Goal: Information Seeking & Learning: Learn about a topic

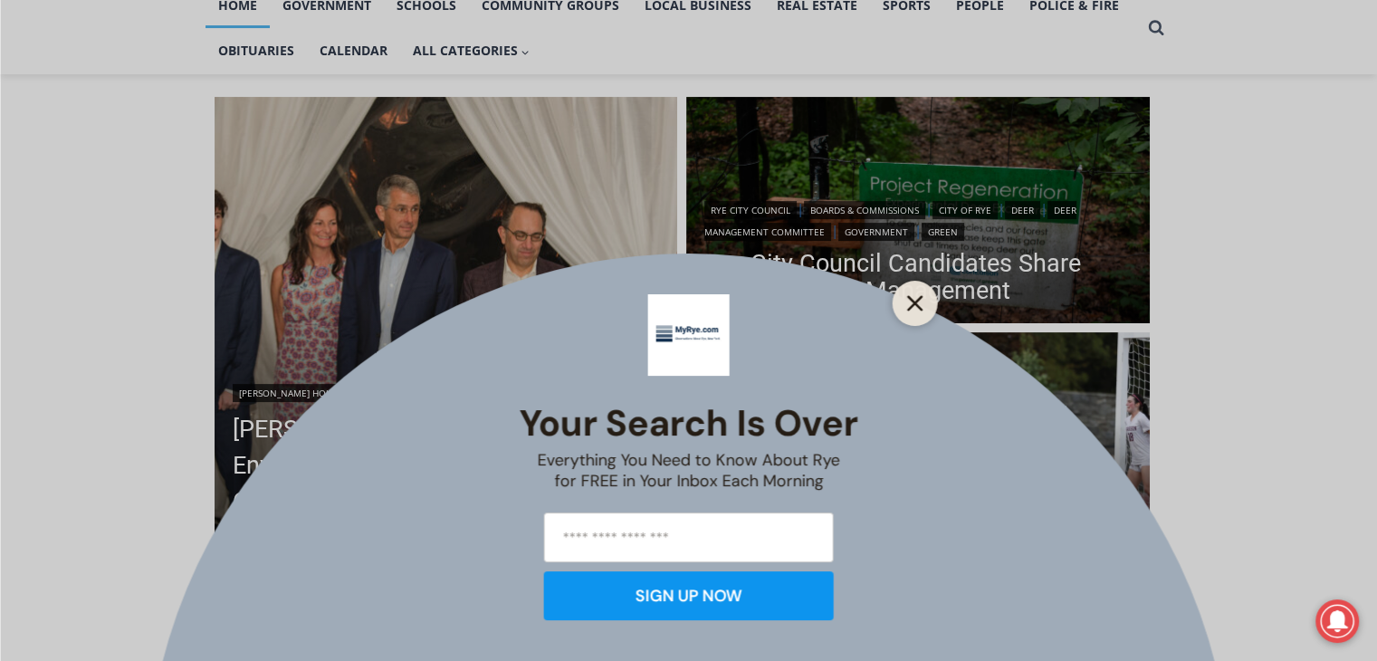
click at [920, 308] on line "Close" at bounding box center [914, 303] width 13 height 13
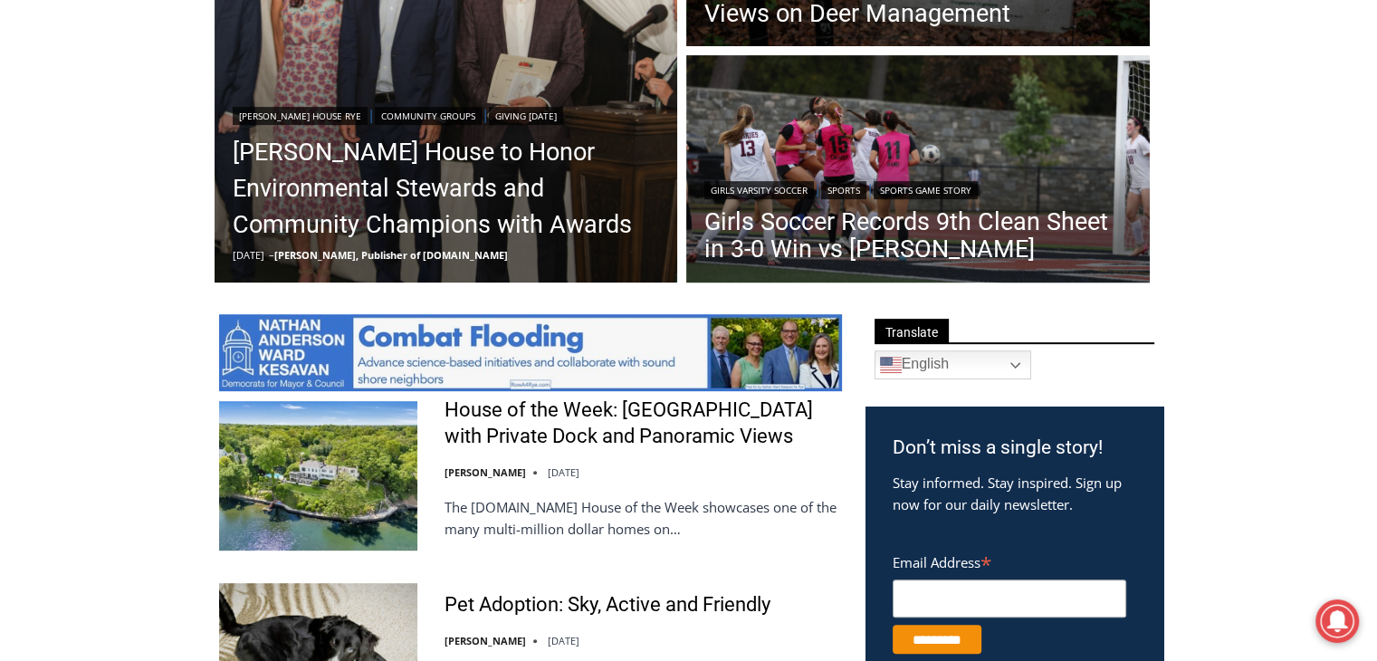
scroll to position [688, 0]
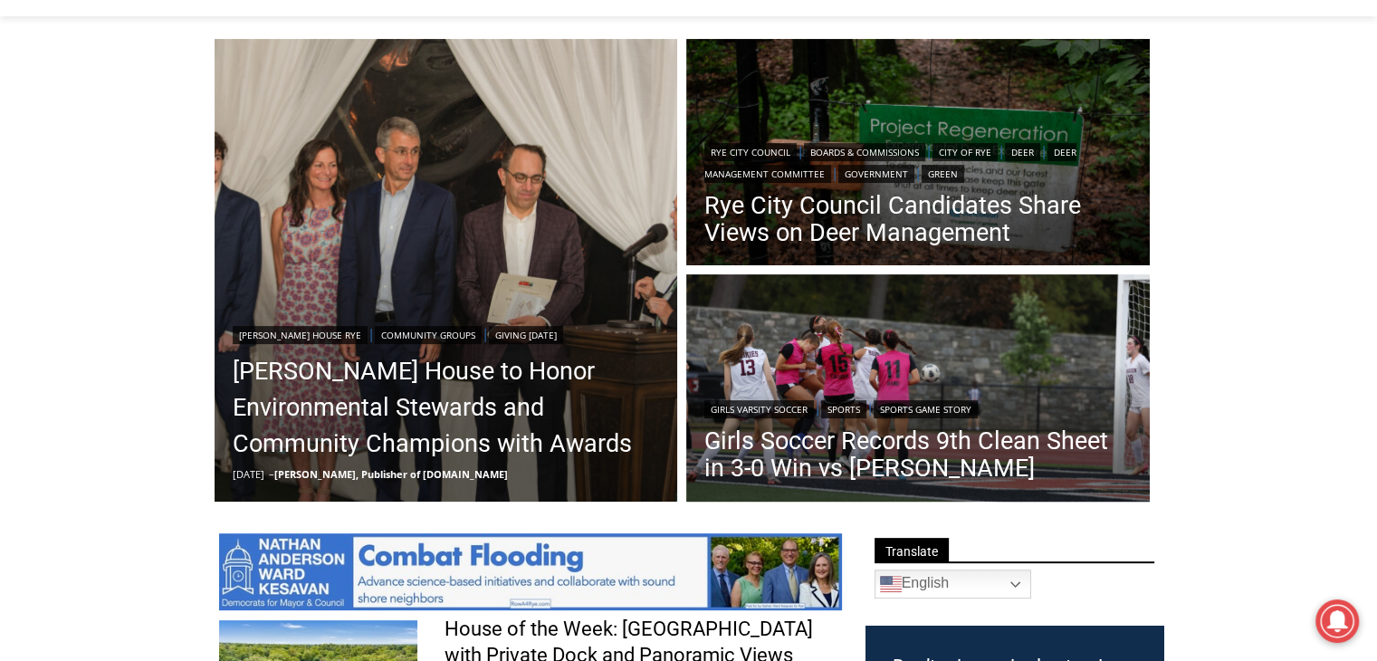
scroll to position [466, 0]
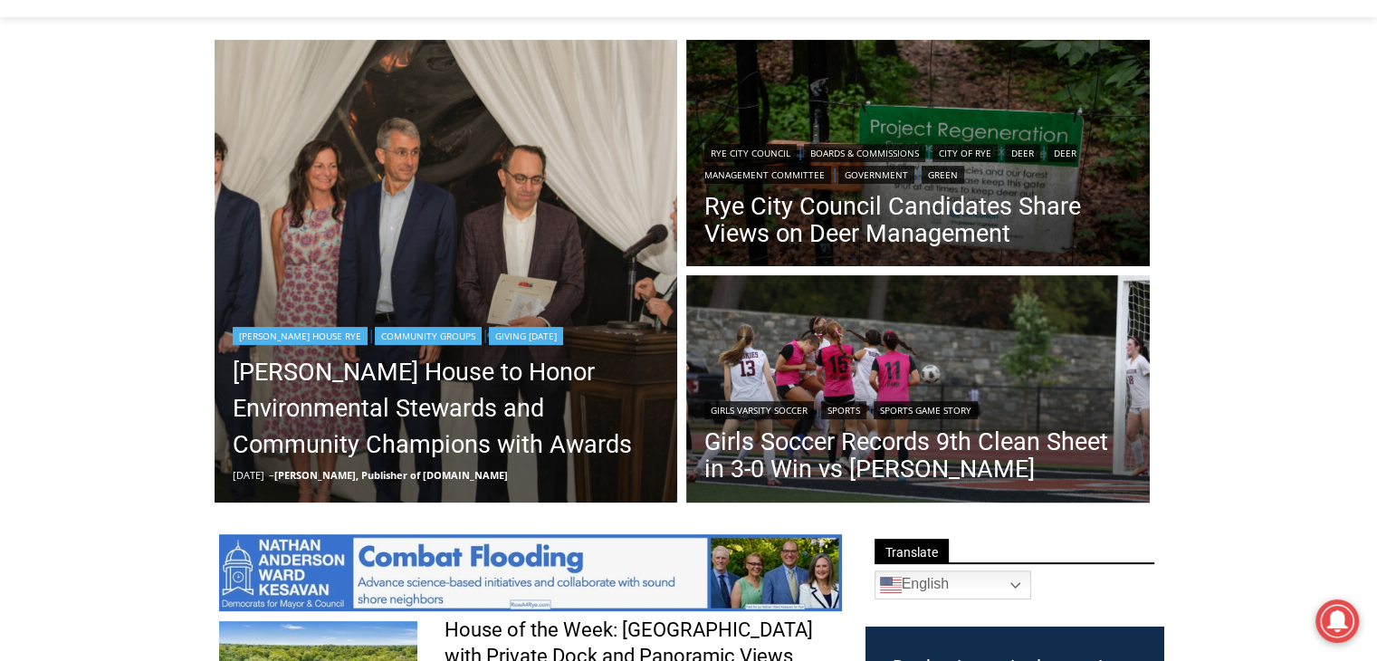
click at [341, 268] on img "Read More Wainwright House to Honor Environmental Stewards and Community Champi…" at bounding box center [447, 272] width 464 height 464
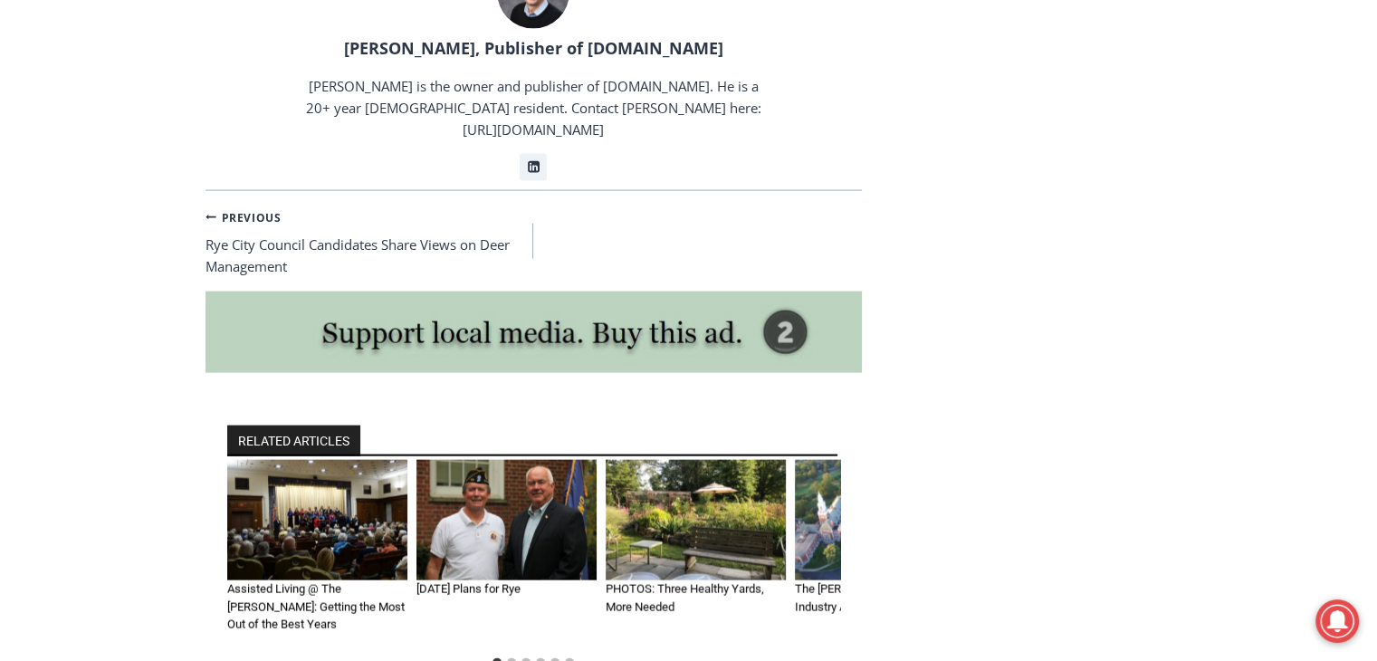
scroll to position [10603, 0]
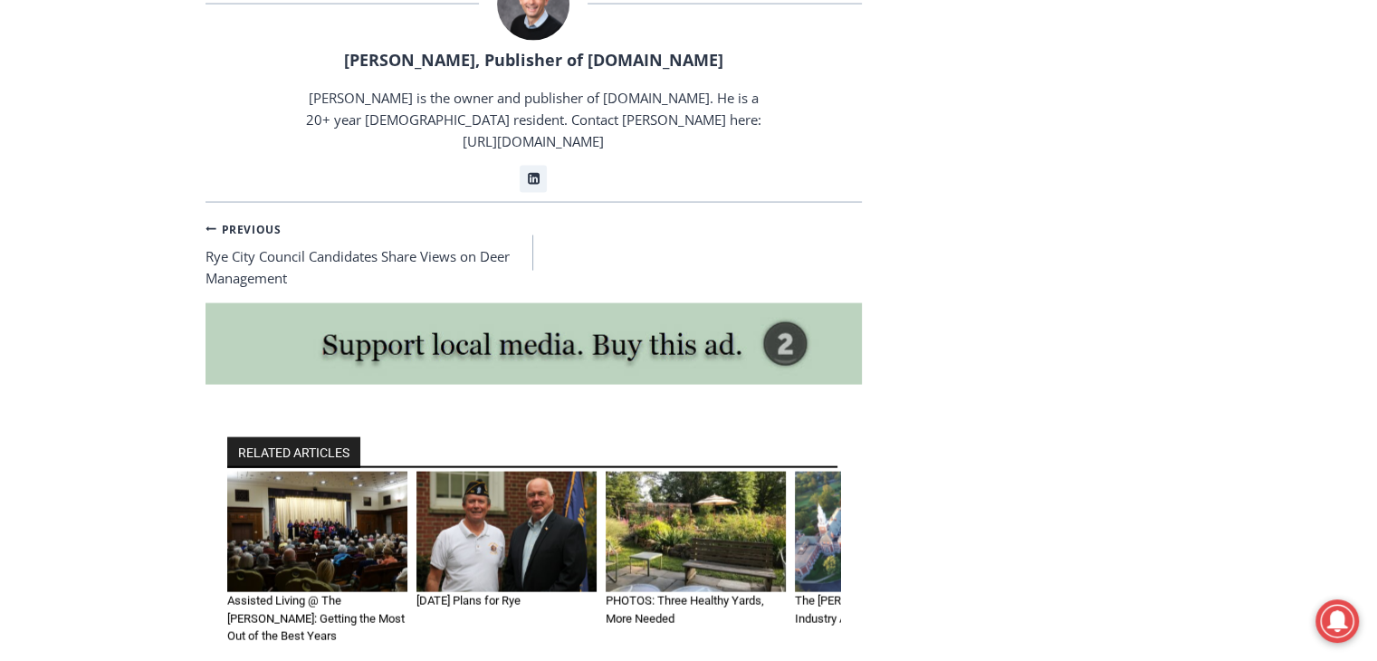
click at [474, 472] on img "2 of 6" at bounding box center [507, 532] width 180 height 120
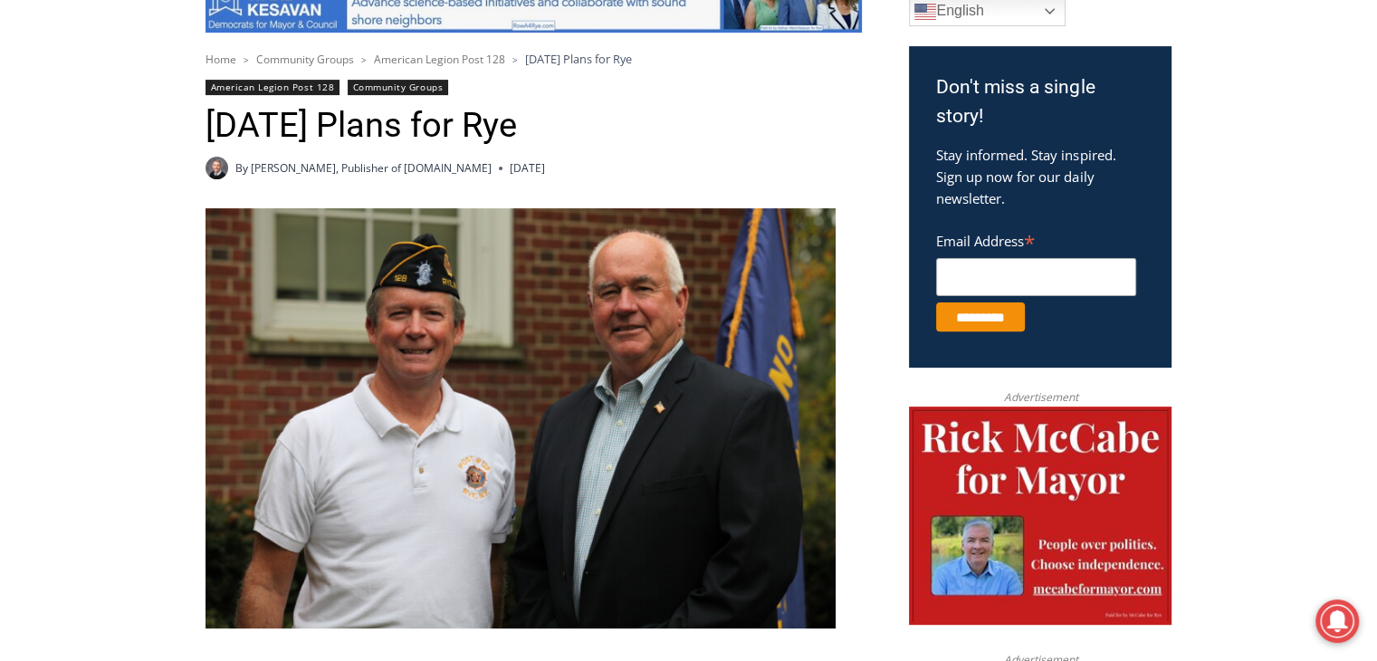
scroll to position [540, 0]
